Goal: Information Seeking & Learning: Find specific page/section

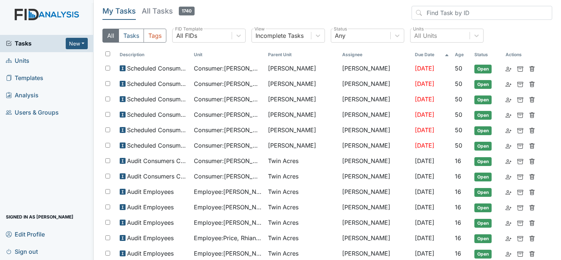
click at [29, 60] on span "Units" at bounding box center [18, 60] width 24 height 11
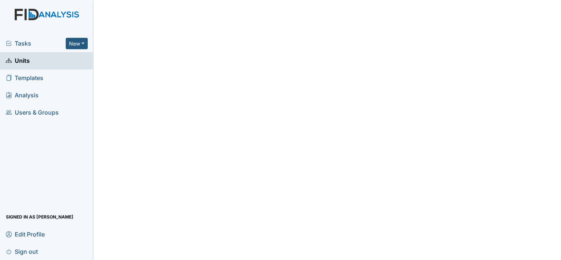
click at [29, 60] on span "Units" at bounding box center [18, 60] width 24 height 11
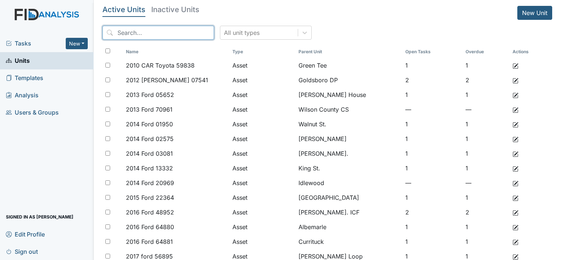
click at [133, 32] on input "search" at bounding box center [158, 33] width 112 height 14
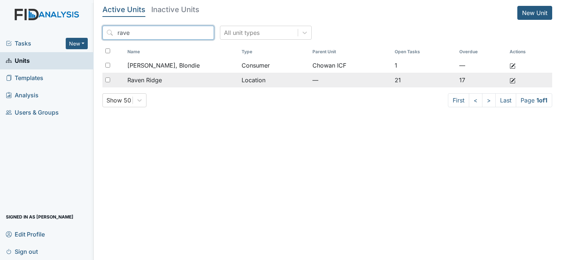
type input "rave"
click at [158, 81] on span "Raven Ridge" at bounding box center [144, 80] width 35 height 9
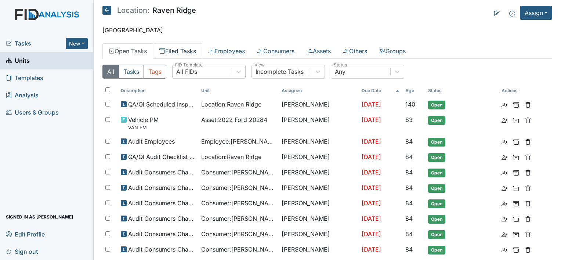
click at [182, 50] on link "Filed Tasks" at bounding box center [177, 50] width 49 height 15
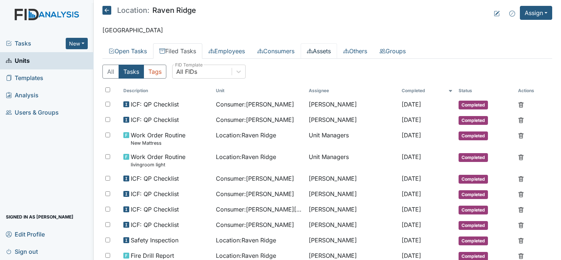
click at [328, 51] on link "Assets" at bounding box center [319, 50] width 36 height 15
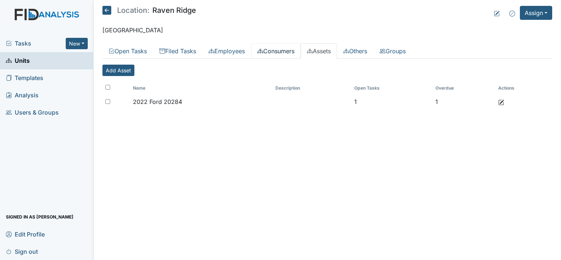
click at [282, 47] on link "Consumers" at bounding box center [276, 50] width 50 height 15
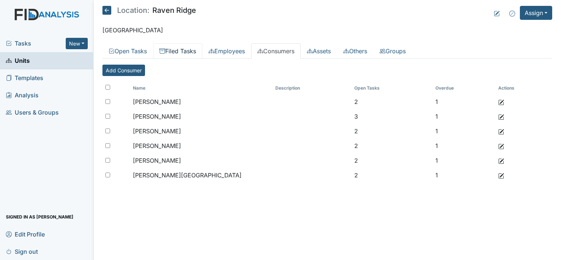
click at [187, 49] on link "Filed Tasks" at bounding box center [177, 50] width 49 height 15
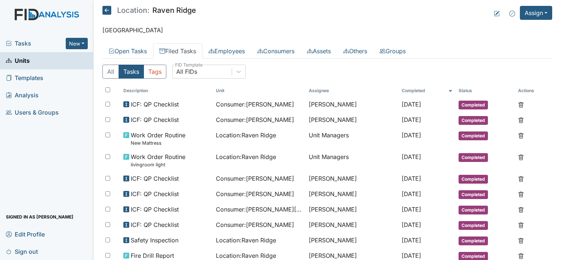
click at [346, 68] on div "All Tasks Tags All FIDs FID Template" at bounding box center [327, 75] width 450 height 20
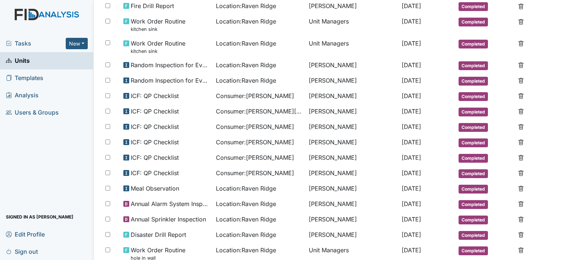
scroll to position [264, 0]
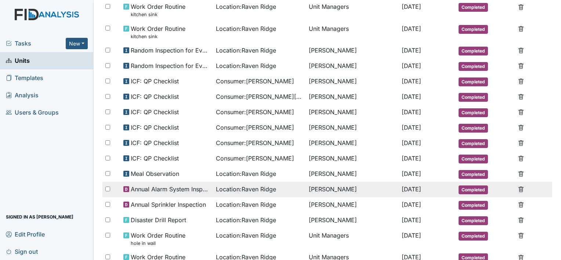
click at [253, 185] on span "Location : Raven Ridge" at bounding box center [246, 189] width 60 height 9
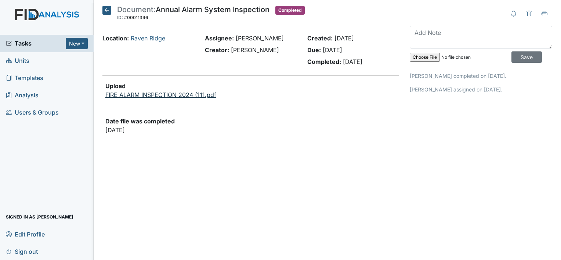
click at [142, 91] on link "FIRE ALARM INSPECTION 2024 (111.pdf" at bounding box center [160, 94] width 111 height 7
click at [104, 10] on icon at bounding box center [106, 10] width 9 height 9
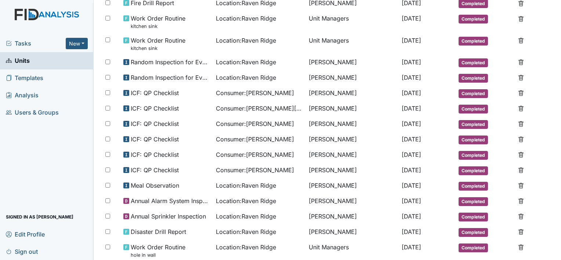
scroll to position [254, 0]
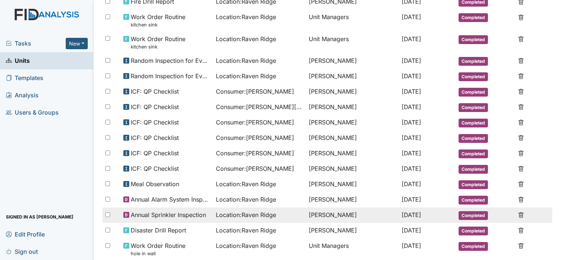
click at [334, 208] on td "Zach Smith" at bounding box center [352, 214] width 93 height 15
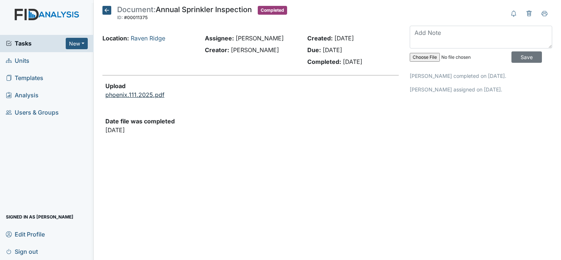
click at [148, 95] on link "phoenix.111.2025.pdf" at bounding box center [134, 94] width 59 height 7
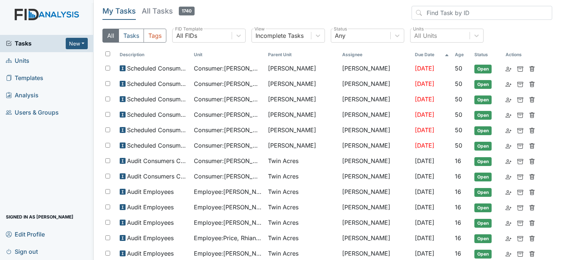
click at [23, 63] on span "Units" at bounding box center [18, 60] width 24 height 11
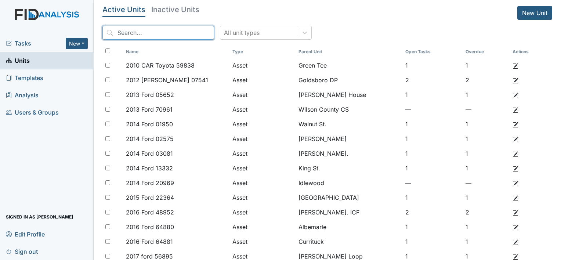
click at [153, 33] on input "search" at bounding box center [158, 33] width 112 height 14
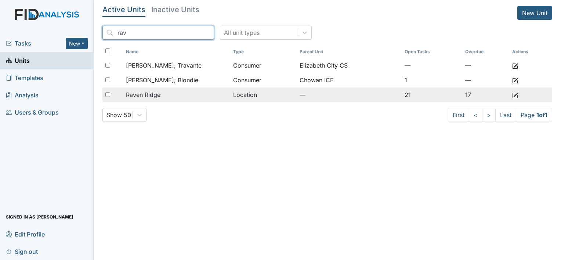
type input "rav"
click at [173, 99] on div "Raven Ridge" at bounding box center [176, 94] width 101 height 9
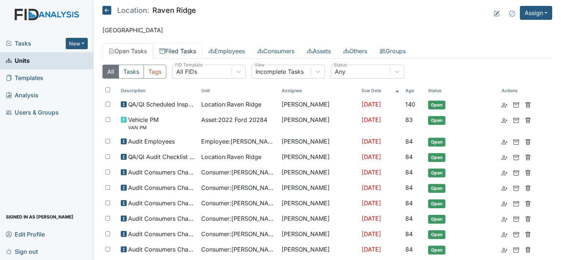
click at [182, 51] on link "Filed Tasks" at bounding box center [177, 50] width 49 height 15
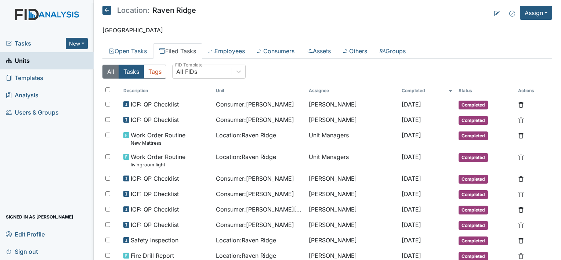
click at [111, 72] on button "All" at bounding box center [110, 72] width 17 height 14
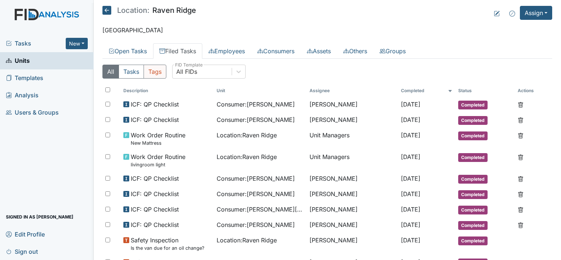
click at [161, 69] on button "Tags" at bounding box center [155, 72] width 23 height 14
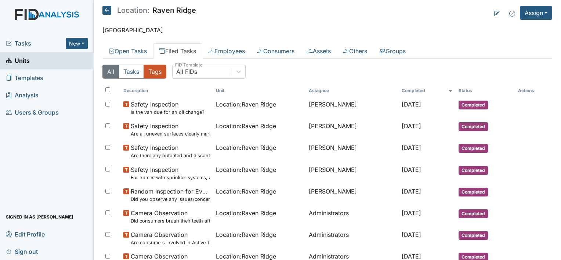
click at [113, 74] on button "All" at bounding box center [110, 72] width 17 height 14
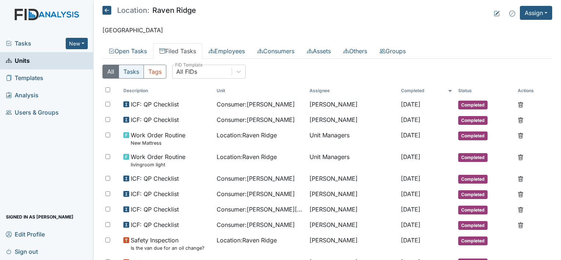
click at [132, 71] on button "Tasks" at bounding box center [131, 72] width 25 height 14
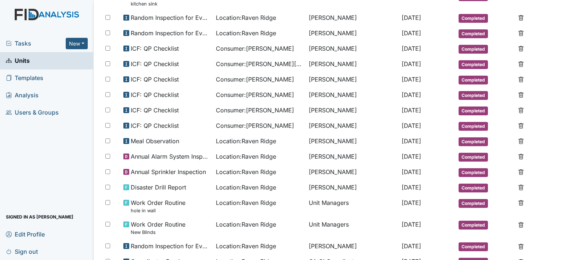
scroll to position [306, 0]
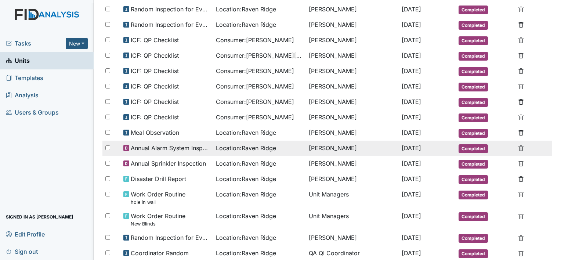
click at [177, 145] on span "Annual Alarm System Inspection" at bounding box center [171, 148] width 80 height 9
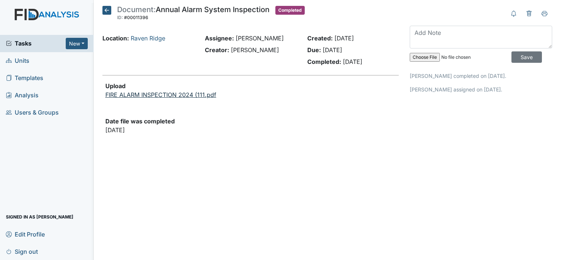
click at [143, 93] on link "FIRE ALARM INSPECTION 2024 (111.pdf" at bounding box center [160, 94] width 111 height 7
click at [102, 10] on icon at bounding box center [106, 10] width 9 height 9
